Goal: Task Accomplishment & Management: Manage account settings

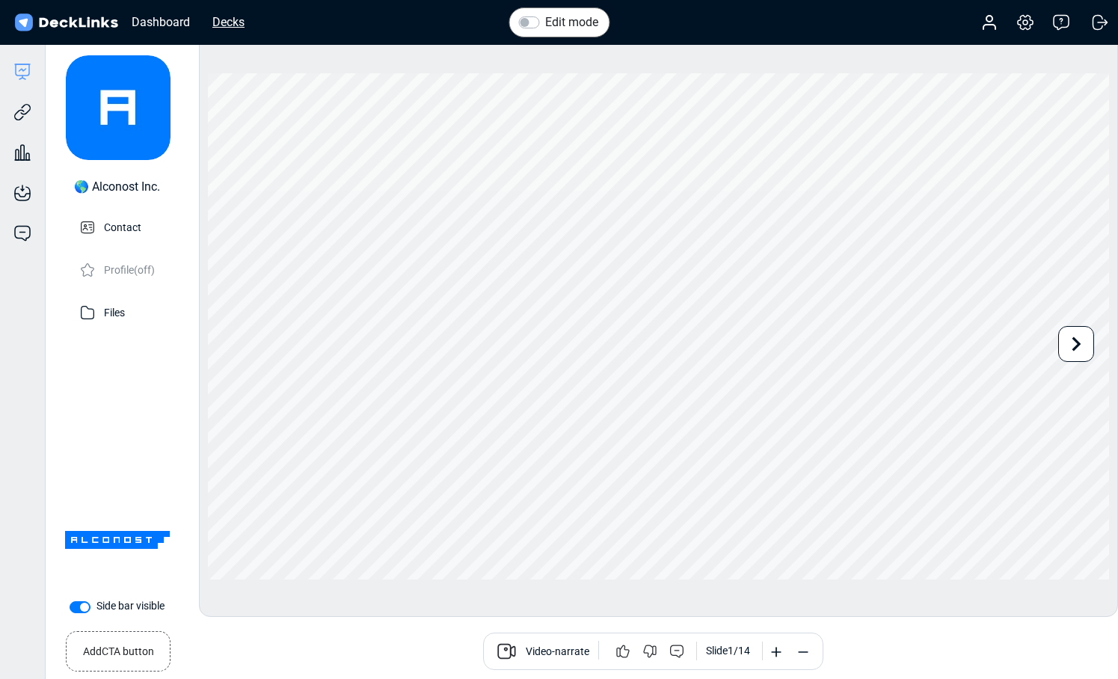
click at [221, 24] on div "Decks" at bounding box center [228, 22] width 47 height 19
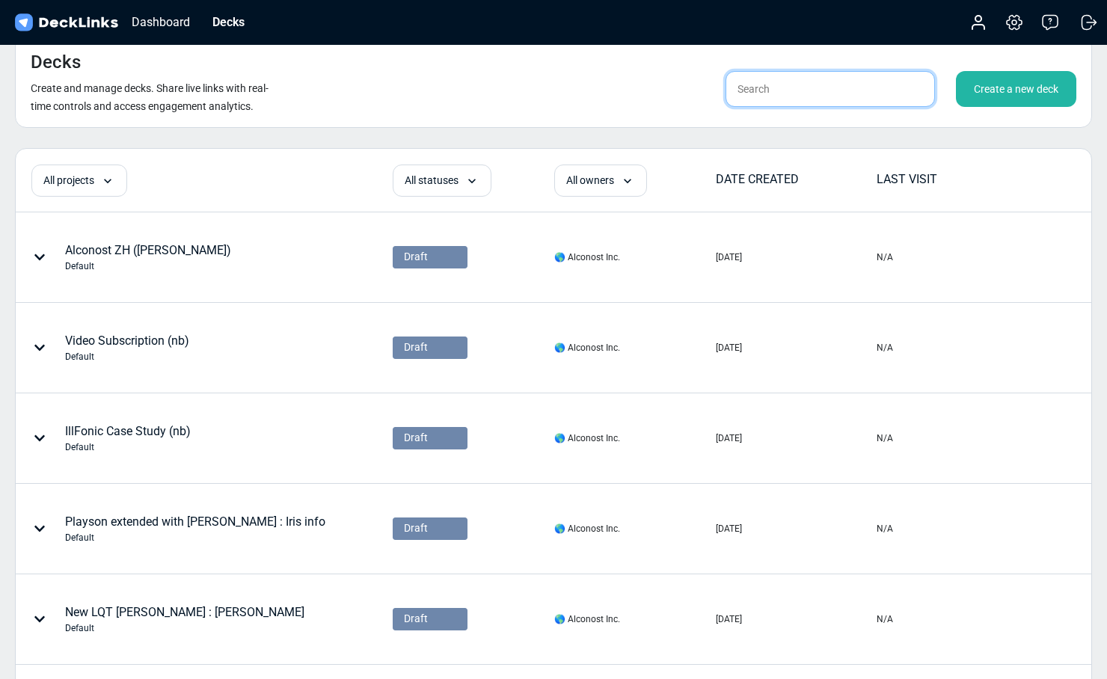
click at [765, 92] on input "text" at bounding box center [829, 89] width 209 height 36
type input "nb"
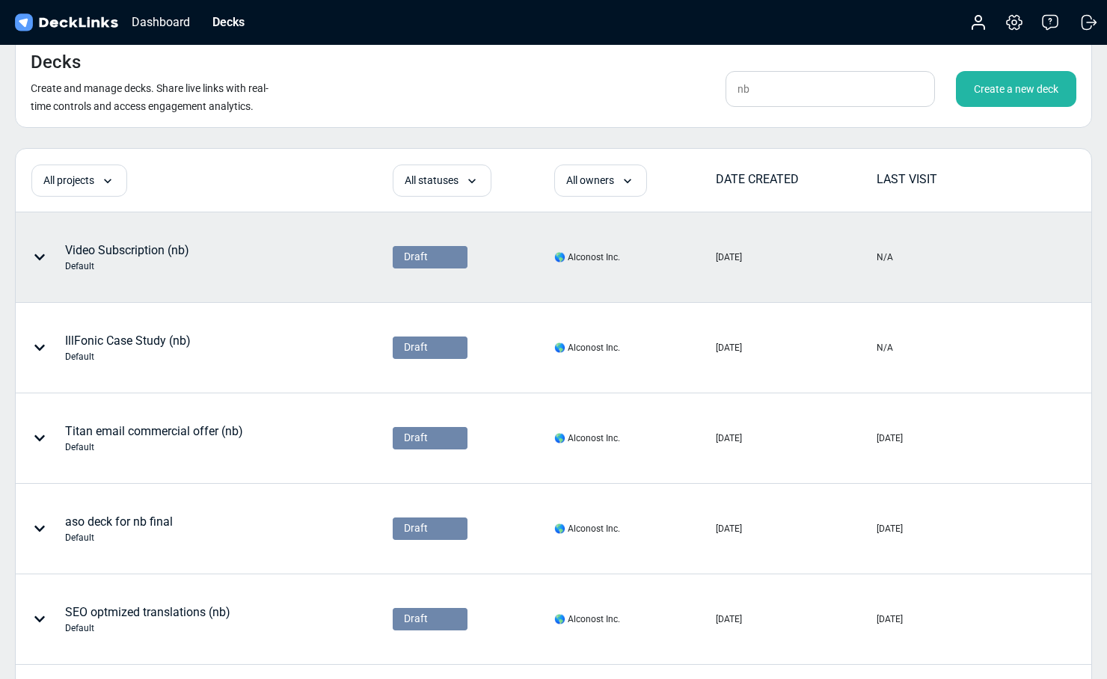
click at [45, 252] on icon at bounding box center [40, 257] width 12 height 12
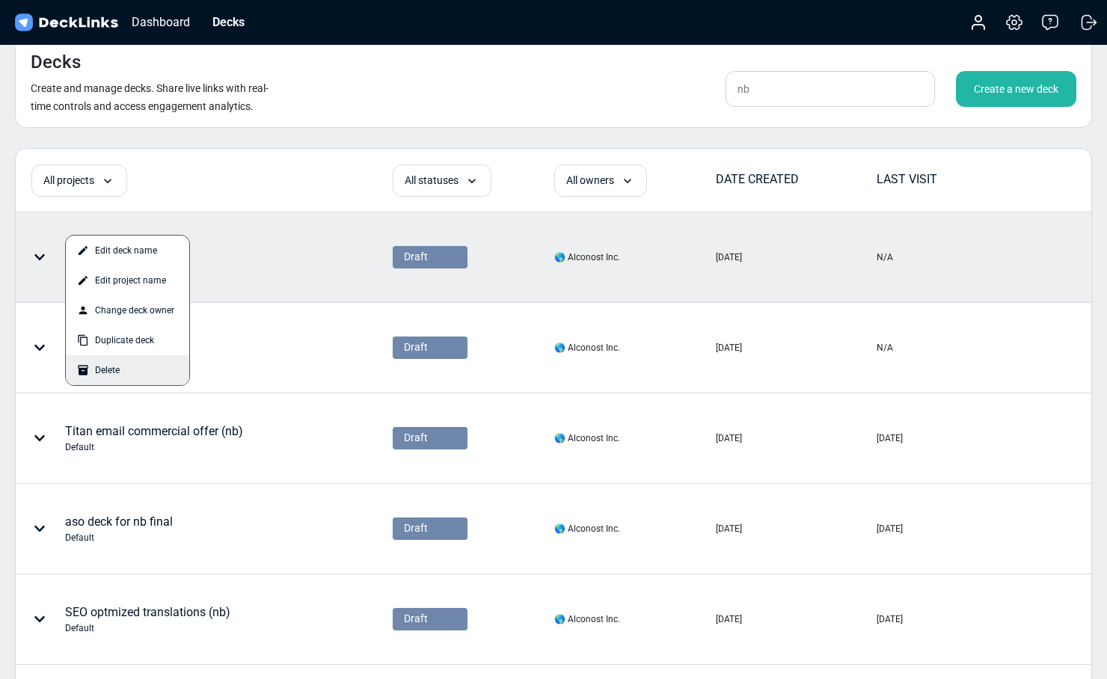
click at [110, 370] on div "Delete" at bounding box center [127, 370] width 123 height 30
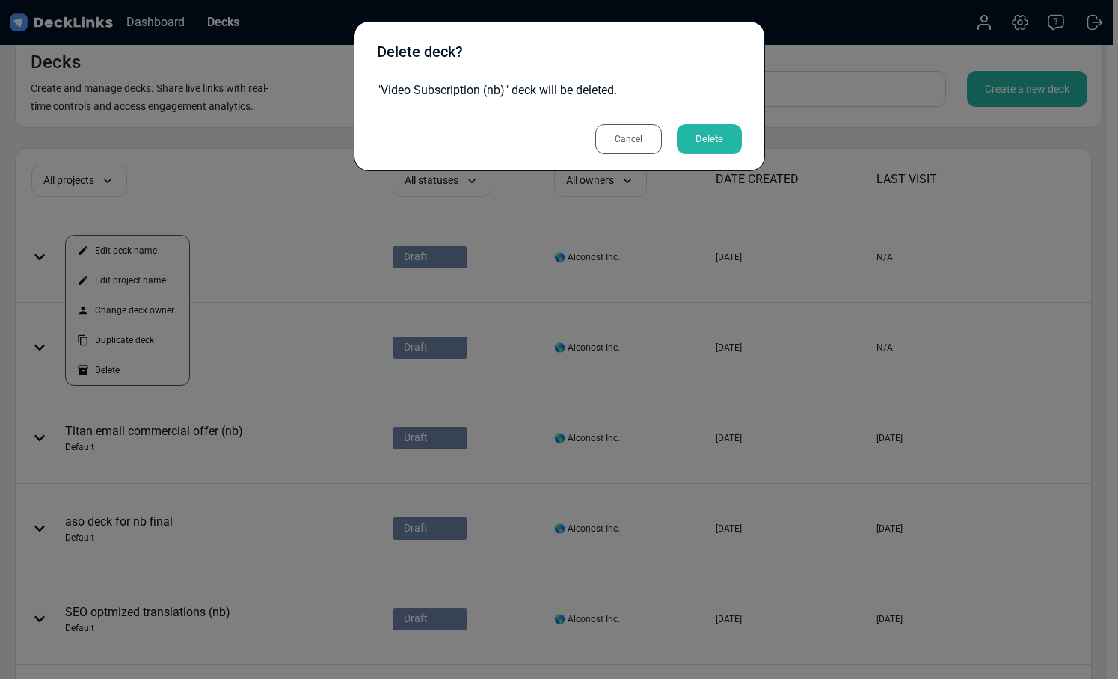
click at [715, 129] on div "Delete" at bounding box center [709, 139] width 65 height 30
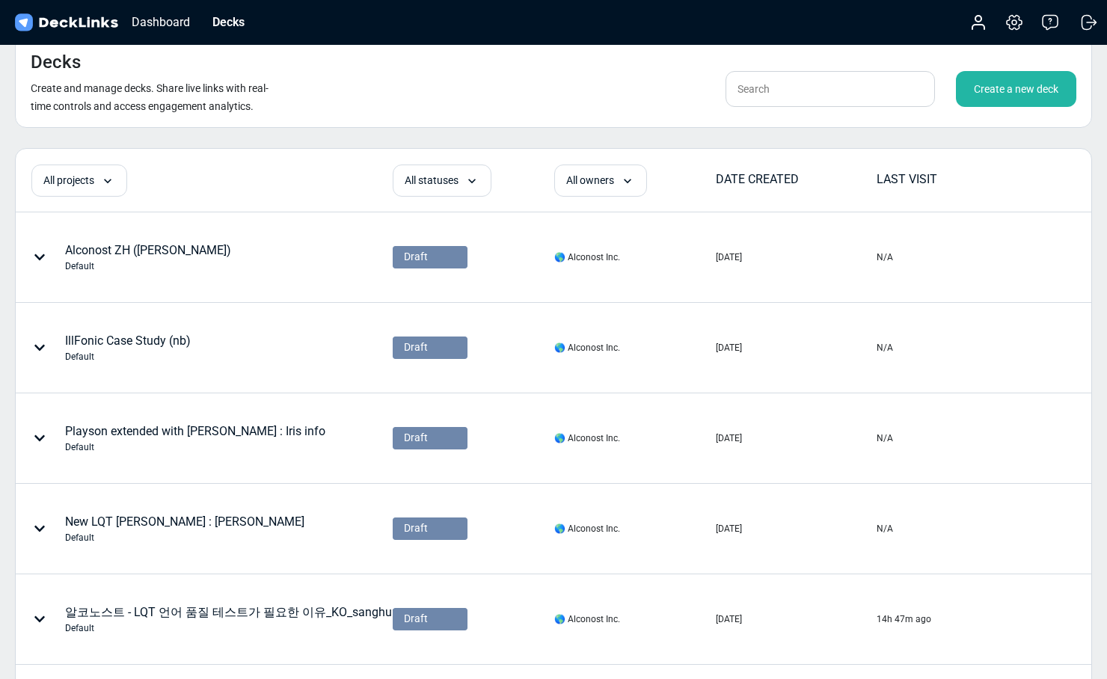
click at [983, 87] on div "Create a new deck" at bounding box center [1016, 89] width 120 height 36
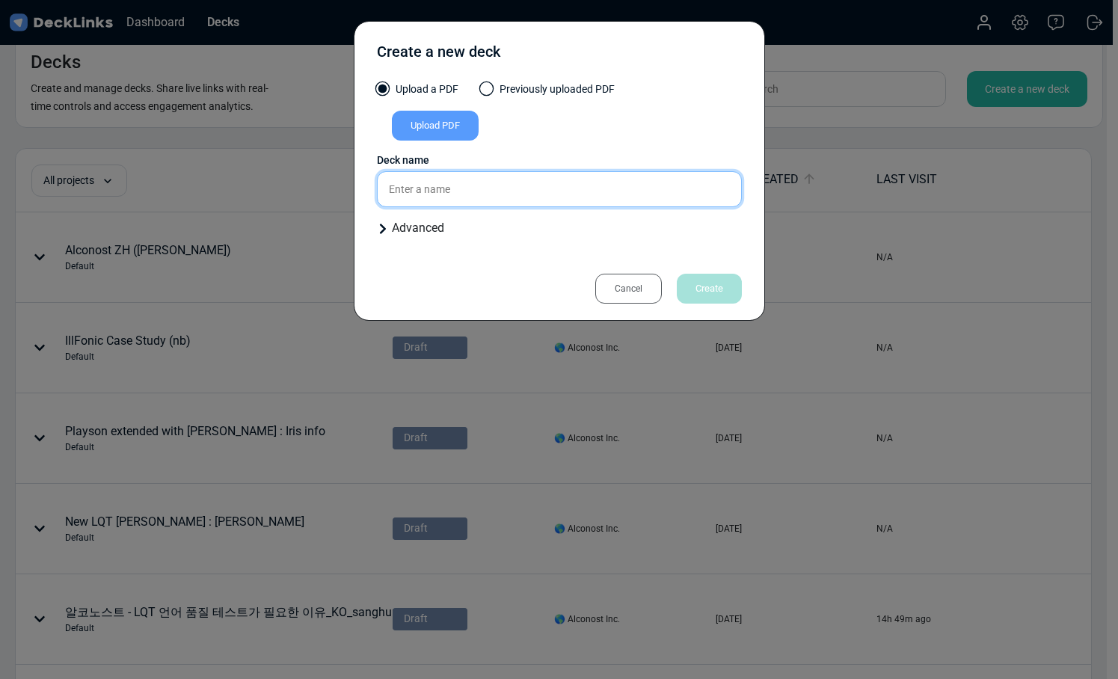
click at [604, 194] on input "text" at bounding box center [559, 189] width 365 height 36
type input "Video, subscription (nb)"
click at [461, 127] on div "Upload PDF" at bounding box center [435, 126] width 87 height 30
click at [0, 0] on input "Upload PDF" at bounding box center [0, 0] width 0 height 0
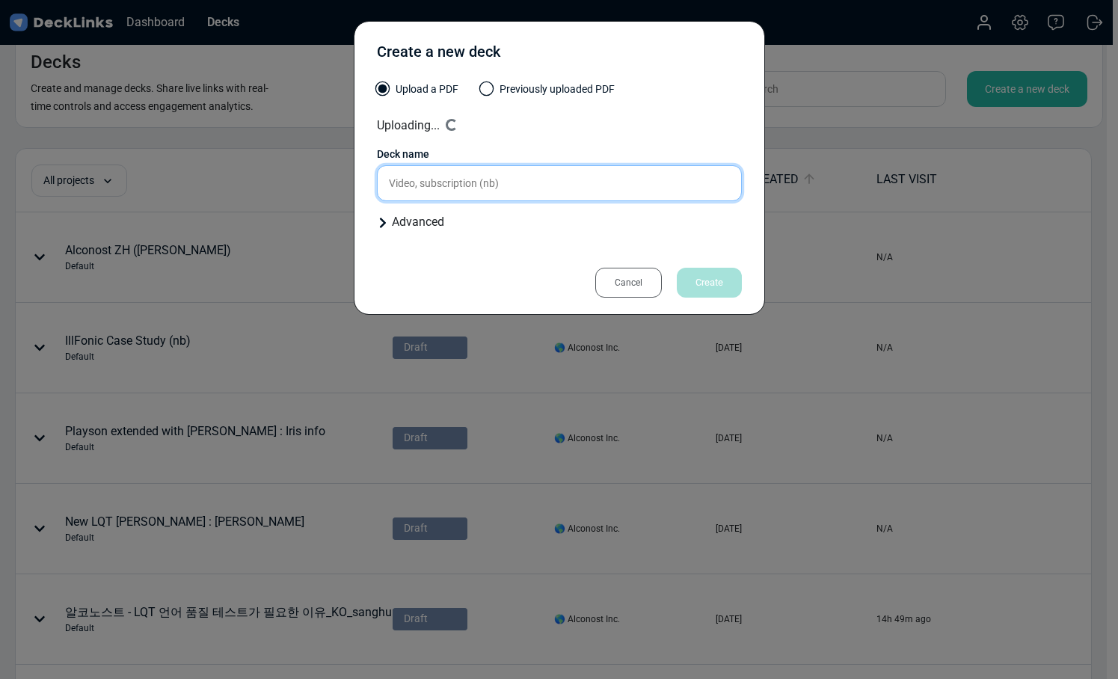
drag, startPoint x: 521, startPoint y: 184, endPoint x: 353, endPoint y: 183, distance: 168.3
click at [354, 183] on div "Create a new deck Upload a PDF Previously uploaded PDF Uploading... Loading... …" at bounding box center [559, 168] width 411 height 294
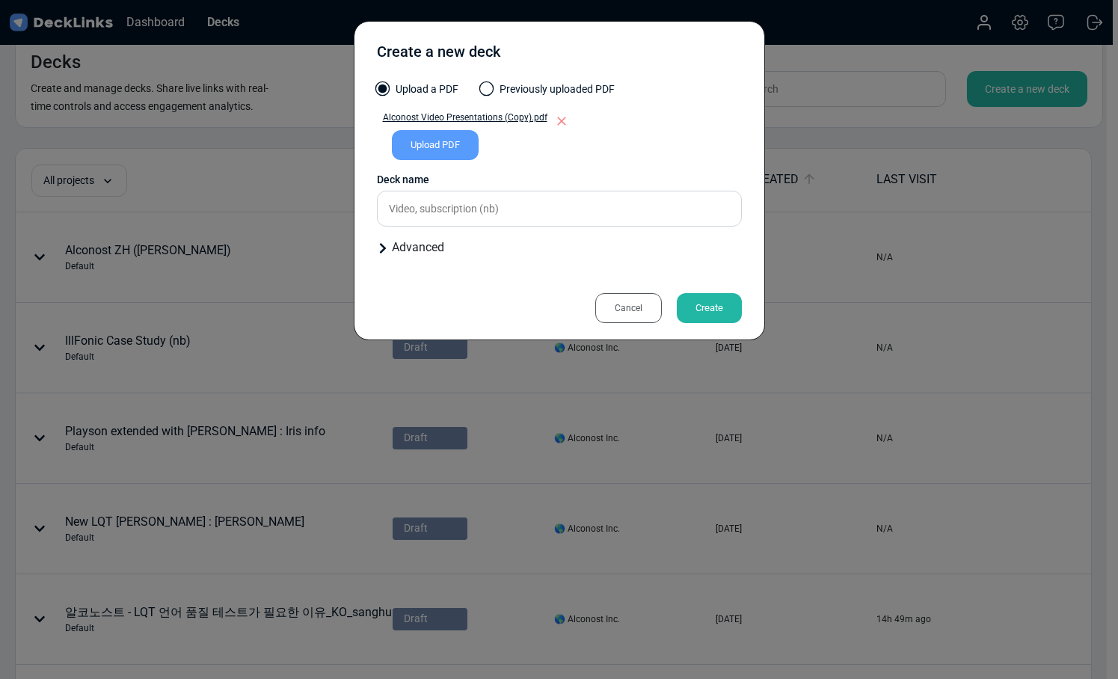
click at [713, 306] on div "Create" at bounding box center [709, 308] width 65 height 30
